Goal: Task Accomplishment & Management: Use online tool/utility

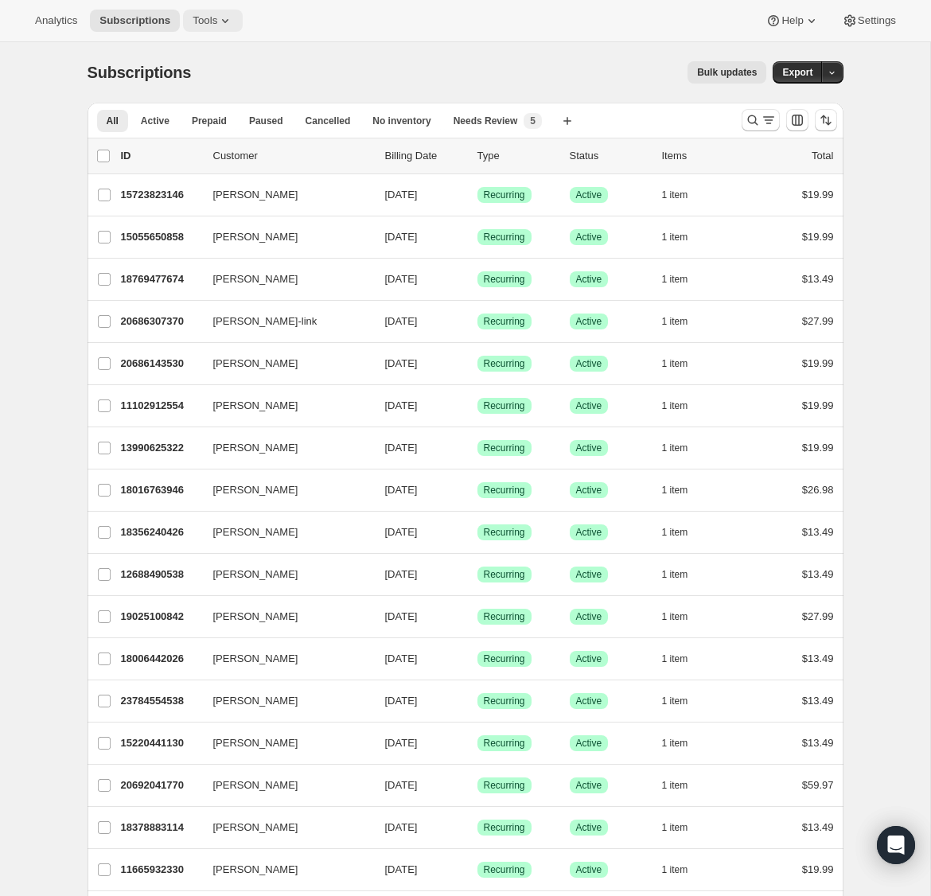
scroll to position [2, 0]
click at [233, 19] on icon at bounding box center [225, 21] width 16 height 16
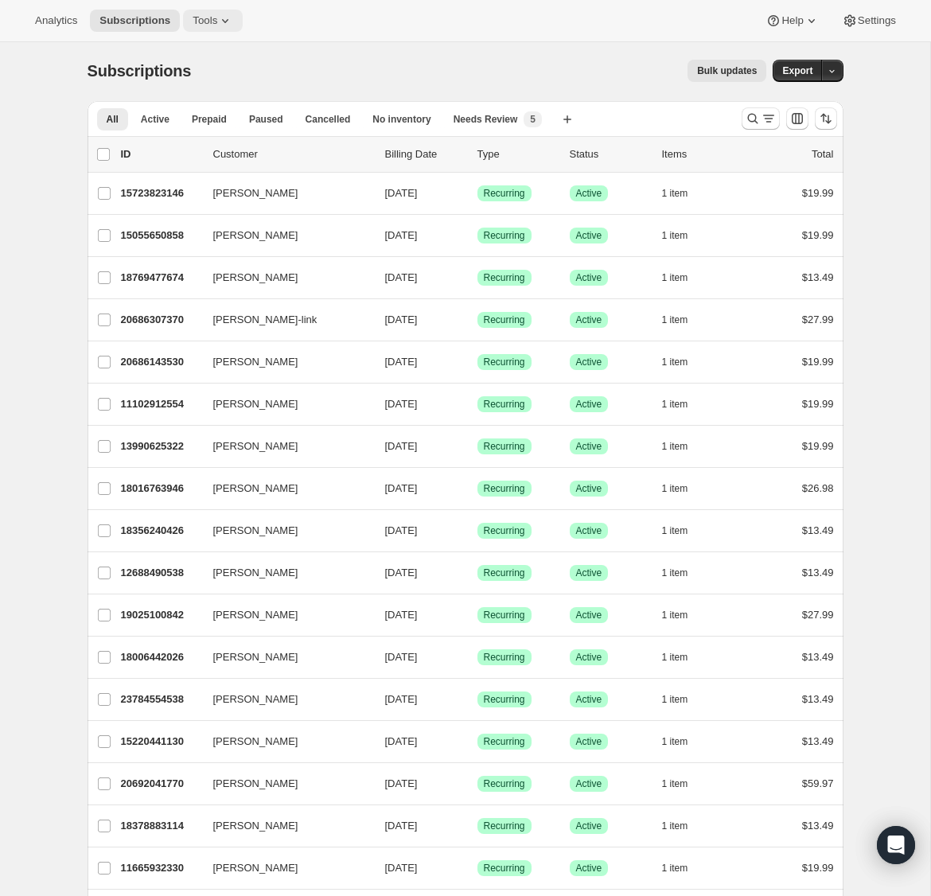
scroll to position [0, 0]
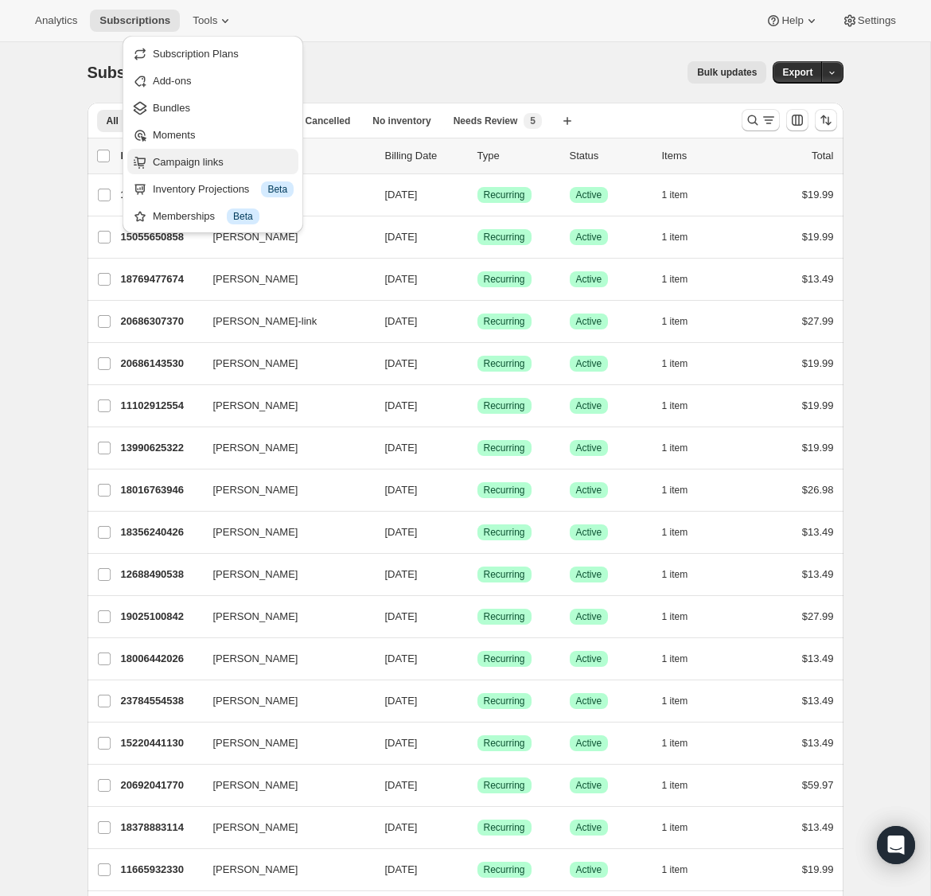
click at [206, 158] on span "Campaign links" at bounding box center [188, 162] width 71 height 12
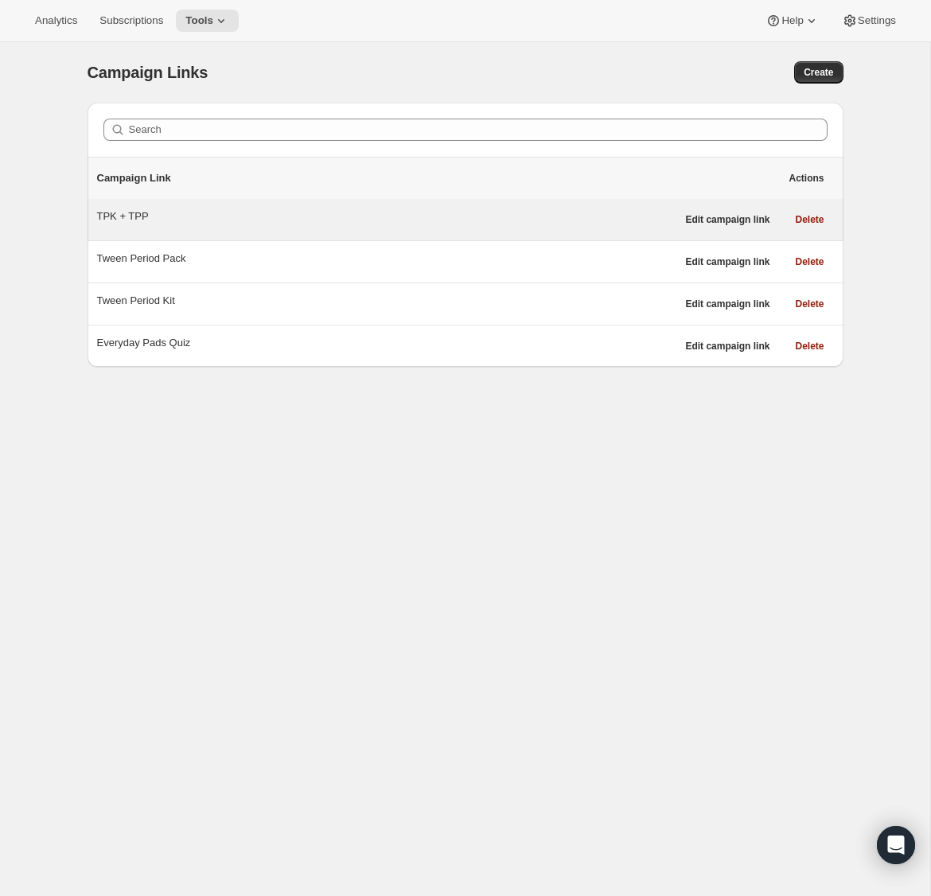
click at [132, 215] on div "TPK + TPP" at bounding box center [386, 216] width 579 height 16
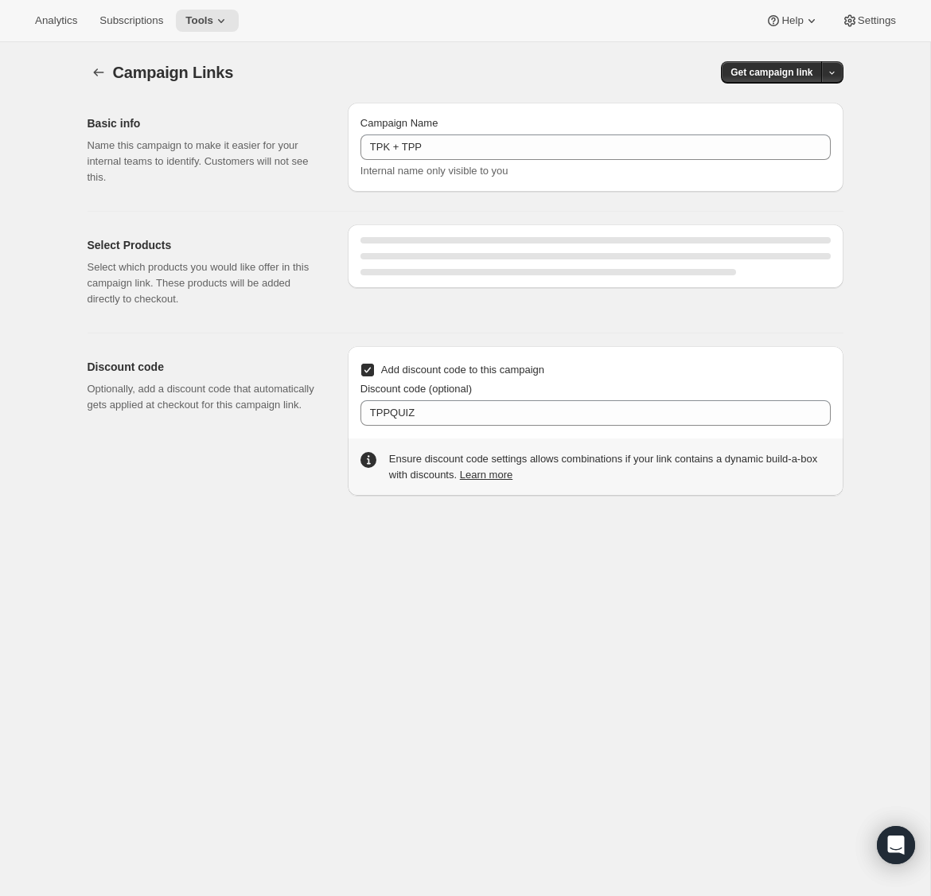
select select "gid://shopify/SellingPlan/1831796778"
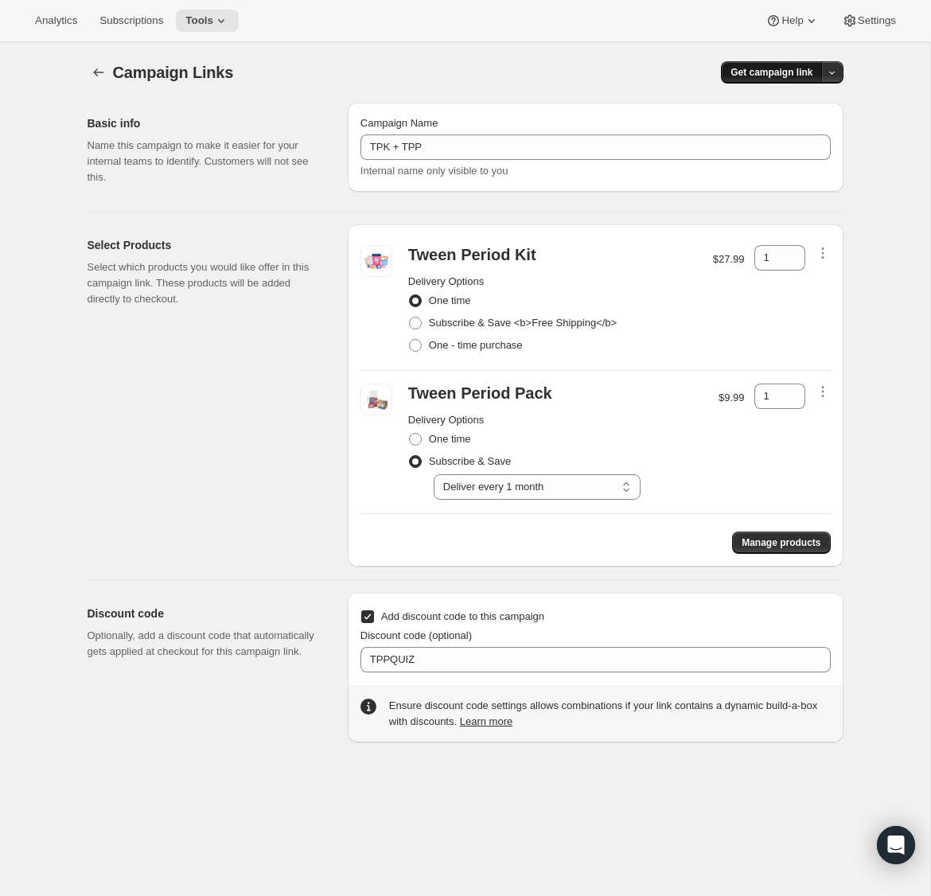
click at [756, 72] on span "Get campaign link" at bounding box center [771, 72] width 82 height 13
click at [803, 100] on span "Copy Link" at bounding box center [811, 105] width 46 height 12
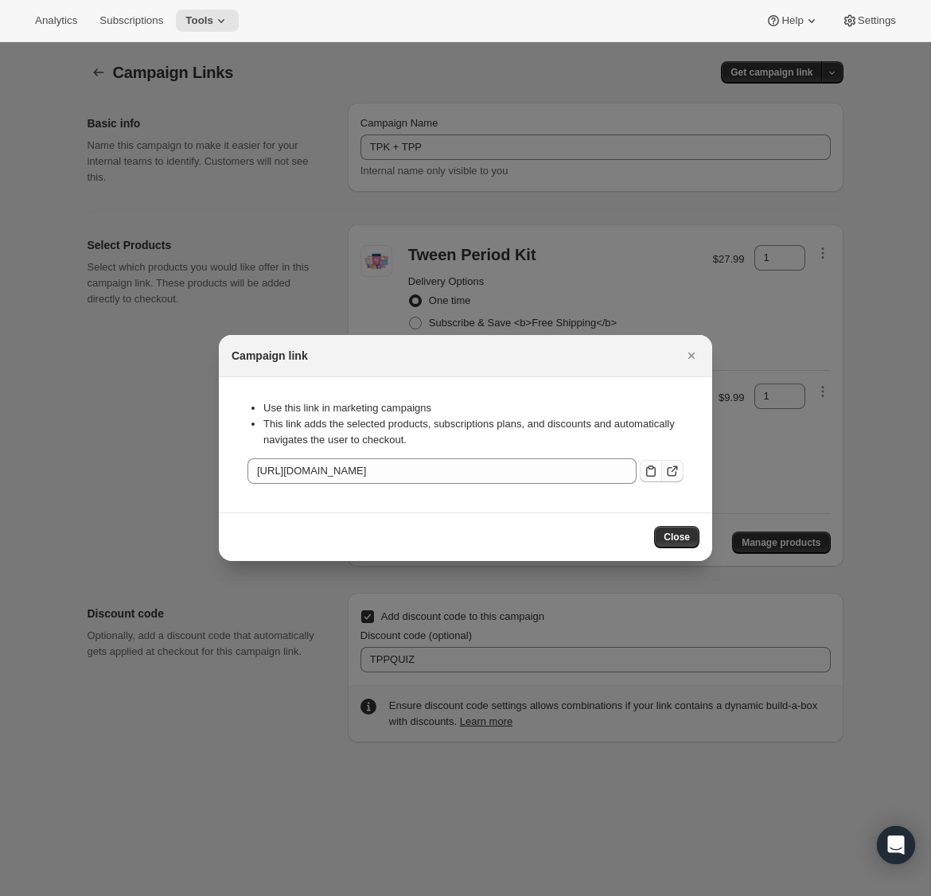
click at [672, 465] on icon ":ras:" at bounding box center [672, 471] width 16 height 16
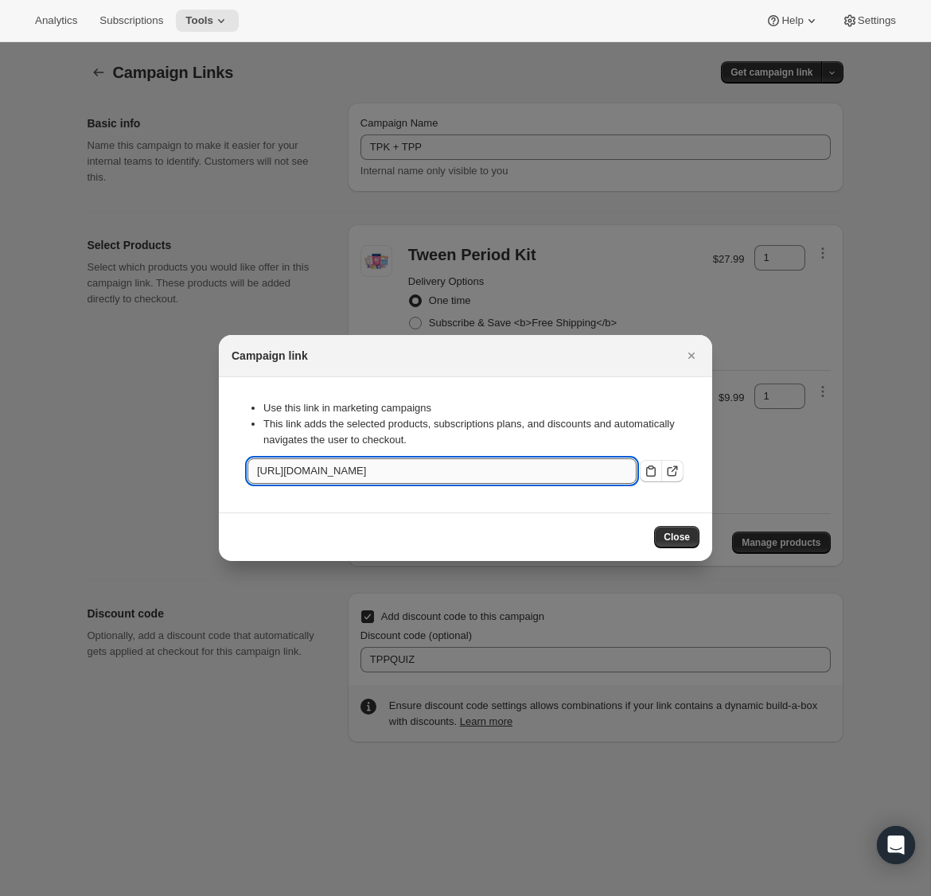
click at [524, 473] on input "[URL][DOMAIN_NAME]" at bounding box center [441, 470] width 389 height 25
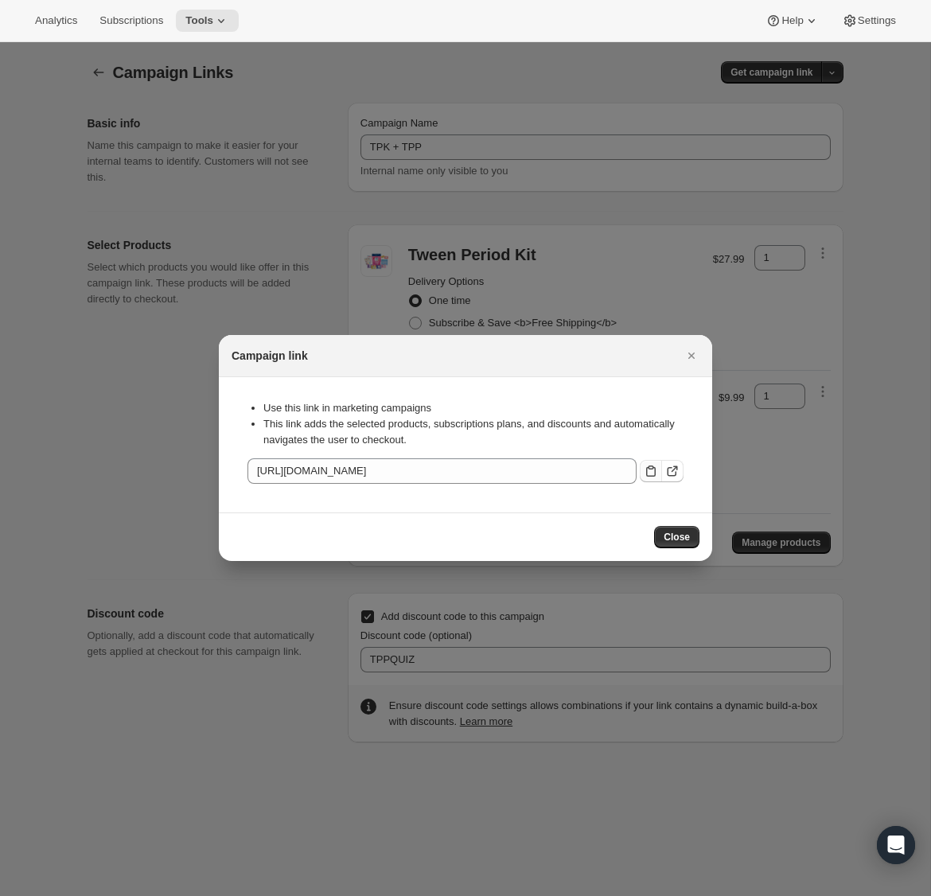
click at [649, 475] on icon ":ras:" at bounding box center [651, 471] width 16 height 16
